Goal: Task Accomplishment & Management: Use online tool/utility

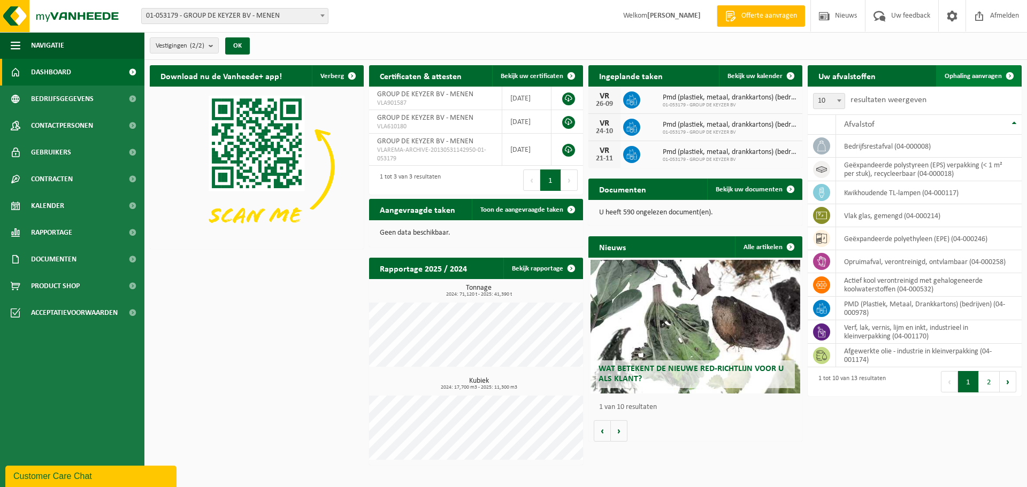
click at [981, 73] on span "Ophaling aanvragen" at bounding box center [972, 76] width 57 height 7
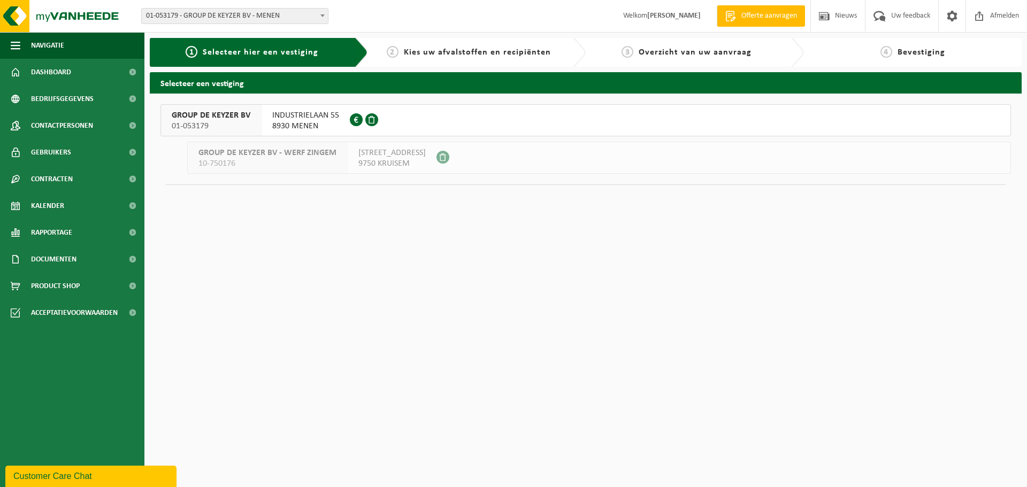
click at [203, 117] on span "GROUP DE KEYZER BV" at bounding box center [211, 115] width 79 height 11
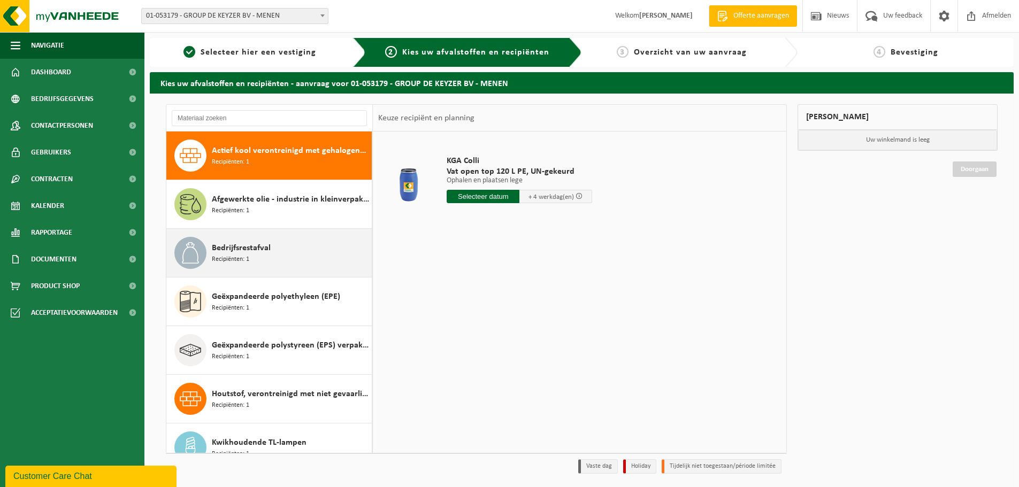
scroll to position [53, 0]
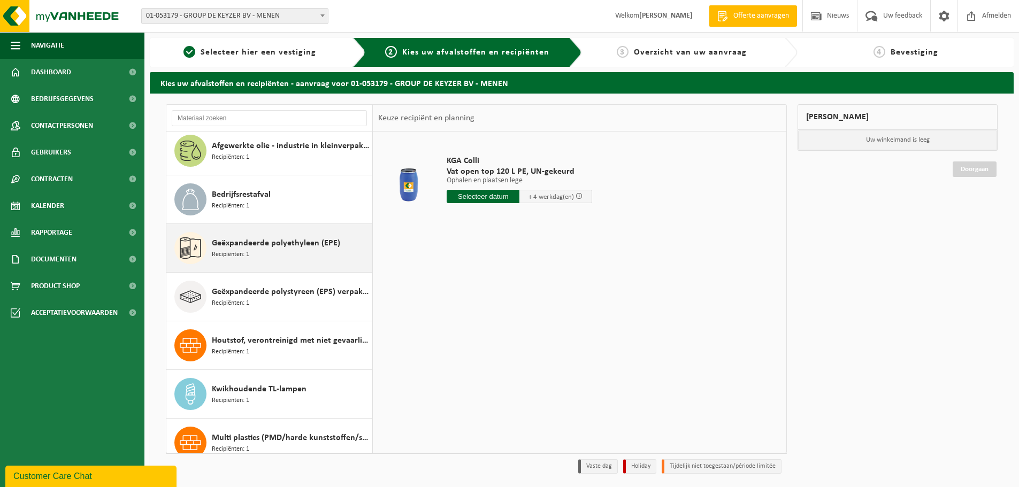
click at [298, 258] on div "Geëxpandeerde polyethyleen (EPE) Recipiënten: 1" at bounding box center [290, 248] width 157 height 32
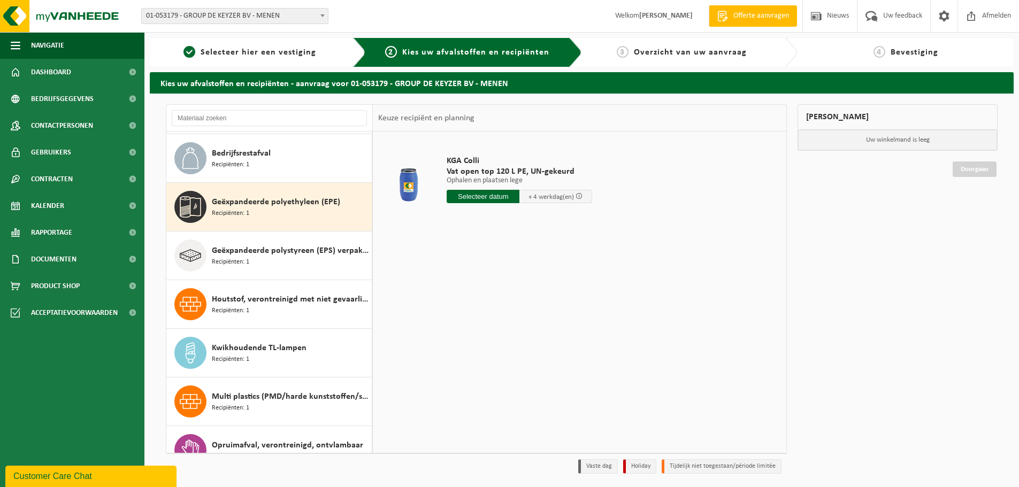
scroll to position [146, 0]
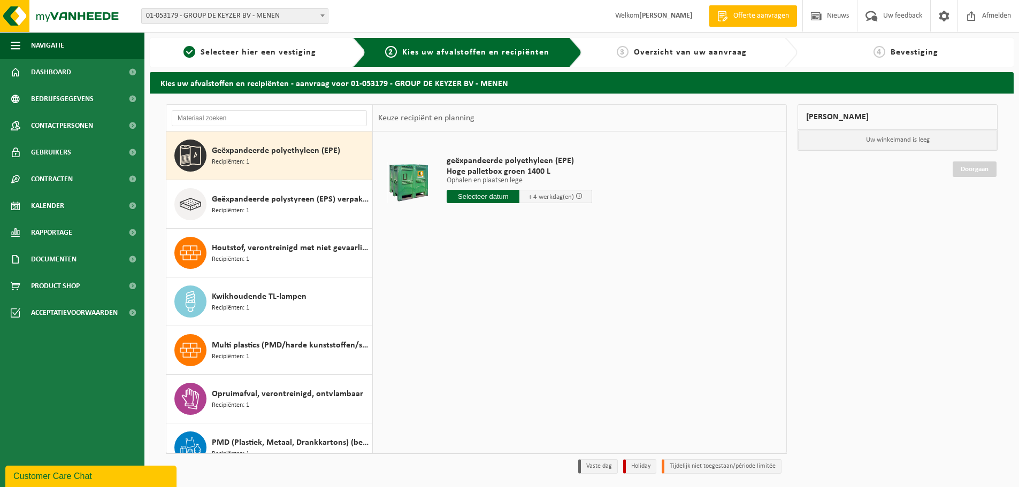
click at [498, 197] on input "text" at bounding box center [482, 196] width 73 height 13
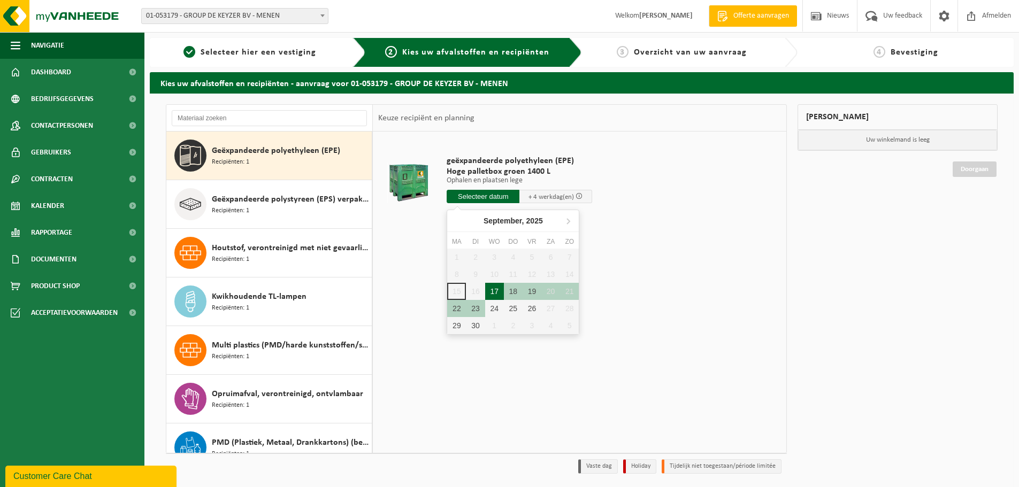
click at [496, 291] on div "17" at bounding box center [494, 291] width 19 height 17
type input "Van [DATE]"
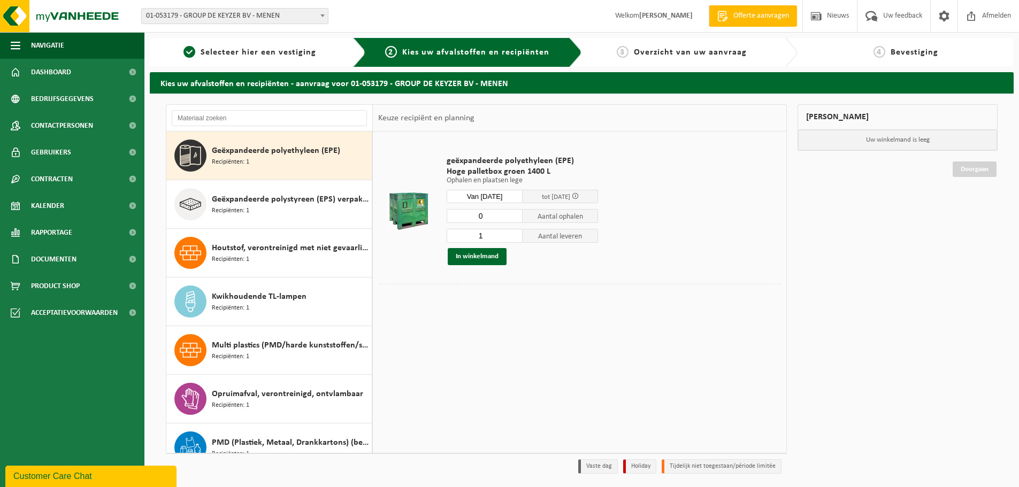
click at [513, 217] on input "0" at bounding box center [484, 216] width 76 height 14
click at [513, 213] on input "1" at bounding box center [484, 216] width 76 height 14
click at [513, 213] on input "2" at bounding box center [484, 216] width 76 height 14
type input "3"
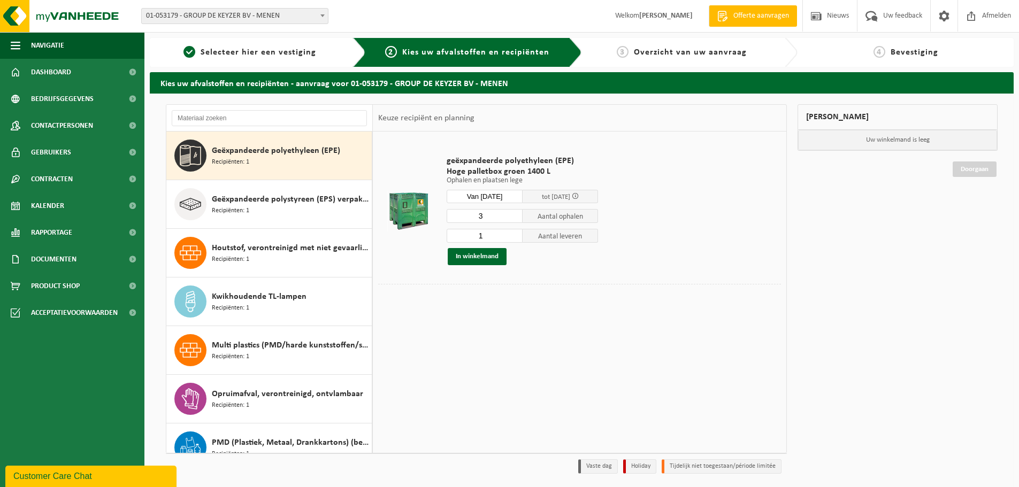
click at [513, 213] on input "3" at bounding box center [484, 216] width 76 height 14
click at [496, 254] on button "In winkelmand" at bounding box center [477, 256] width 59 height 17
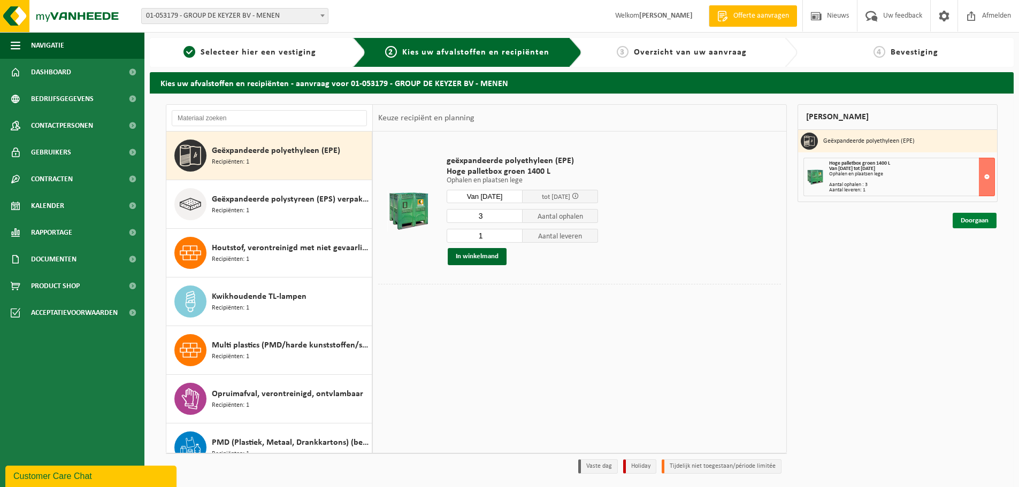
click at [969, 221] on link "Doorgaan" at bounding box center [974, 221] width 44 height 16
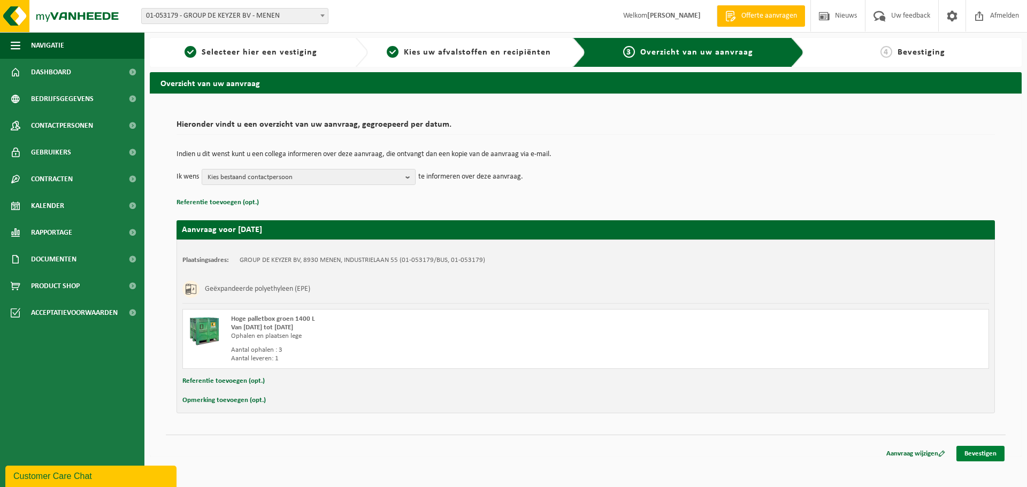
click at [968, 452] on link "Bevestigen" at bounding box center [980, 454] width 48 height 16
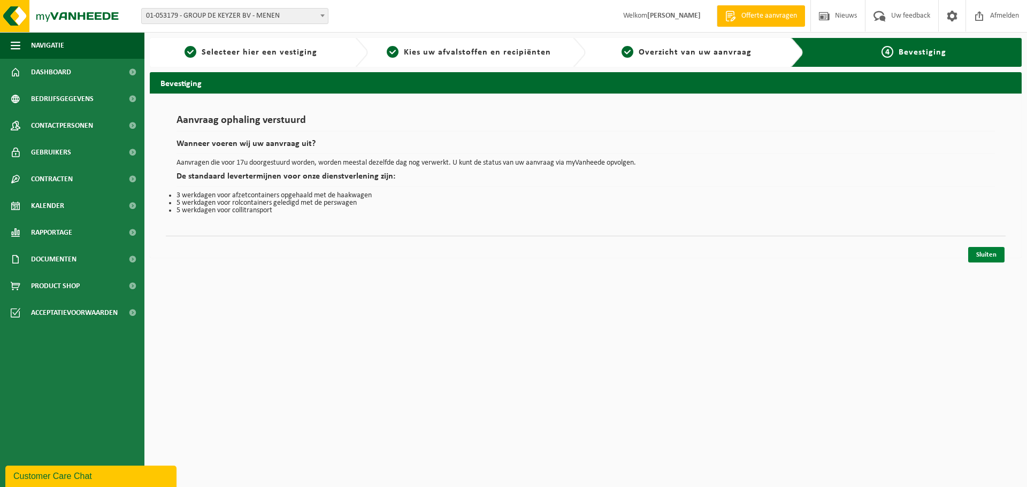
click at [988, 256] on link "Sluiten" at bounding box center [986, 255] width 36 height 16
